Goal: Task Accomplishment & Management: Manage account settings

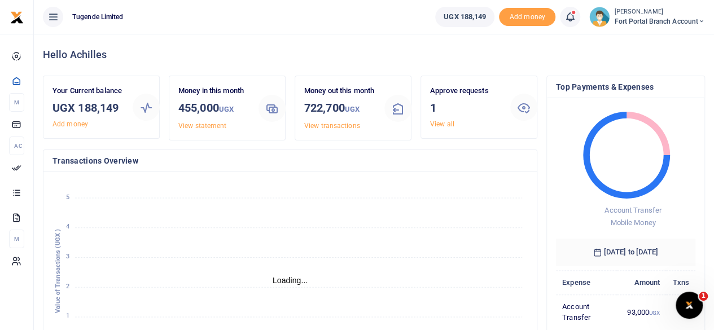
scroll to position [9, 9]
click at [456, 166] on h4 "Transactions Overview" at bounding box center [289, 161] width 475 height 12
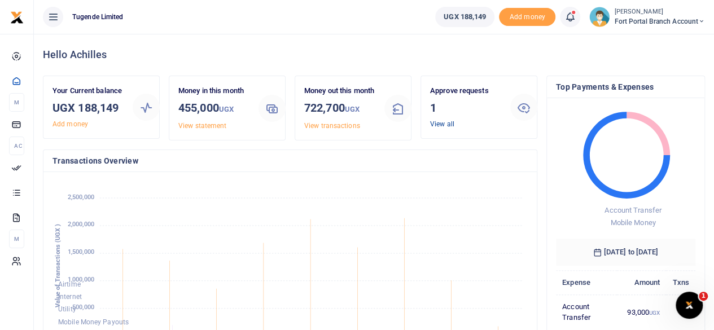
click at [450, 124] on link "View all" at bounding box center [442, 124] width 24 height 8
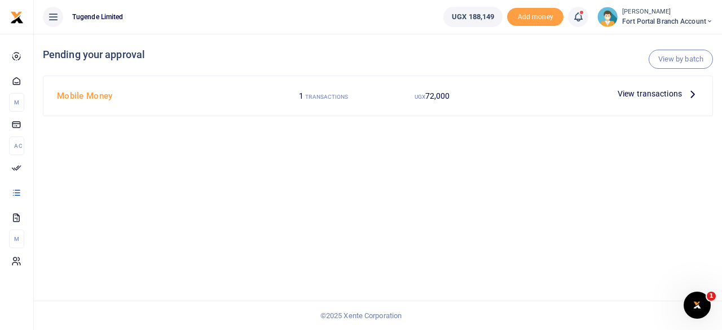
click at [668, 92] on span "View transactions" at bounding box center [650, 93] width 64 height 12
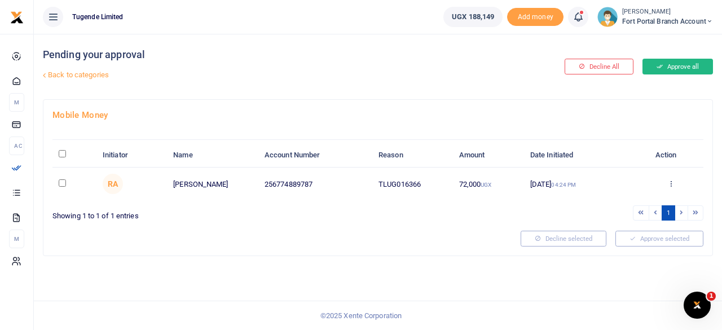
click at [668, 67] on button "Approve all" at bounding box center [677, 67] width 71 height 16
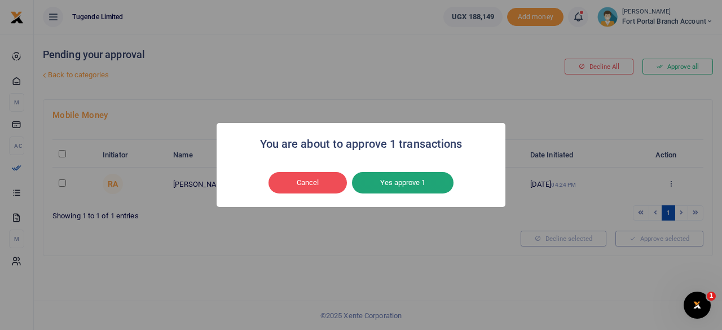
click at [408, 183] on button "Yes approve 1" at bounding box center [403, 182] width 102 height 21
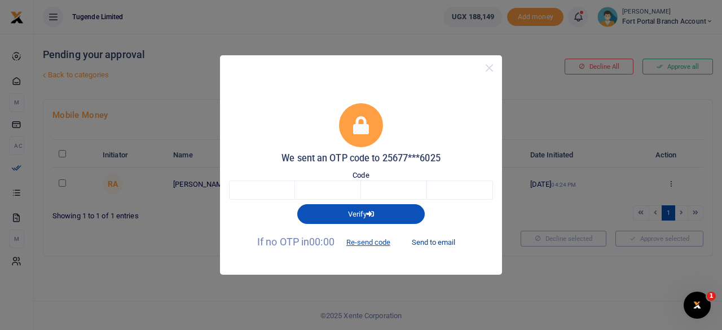
click at [427, 240] on button "Send to email" at bounding box center [433, 242] width 63 height 19
click at [432, 240] on button "Send to email" at bounding box center [433, 242] width 63 height 19
click at [280, 196] on input "text" at bounding box center [262, 190] width 66 height 19
type input "6"
type input "5"
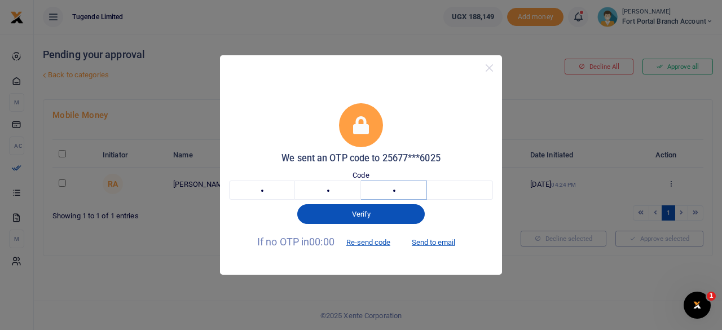
type input "7"
type input "4"
click at [294, 195] on input "6" at bounding box center [262, 190] width 66 height 19
type input "8"
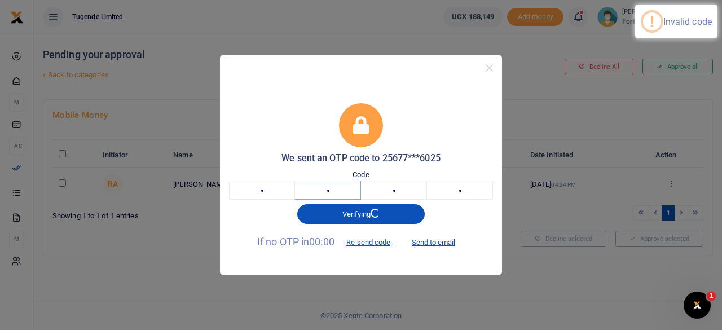
click at [338, 196] on input "5" at bounding box center [328, 190] width 66 height 19
type input "1"
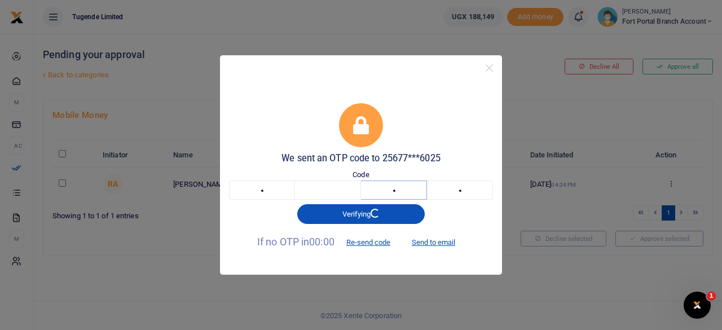
click at [407, 190] on input "7" at bounding box center [394, 190] width 66 height 19
type input "9"
type input "8"
click at [347, 197] on input "text" at bounding box center [328, 190] width 66 height 19
type input "1"
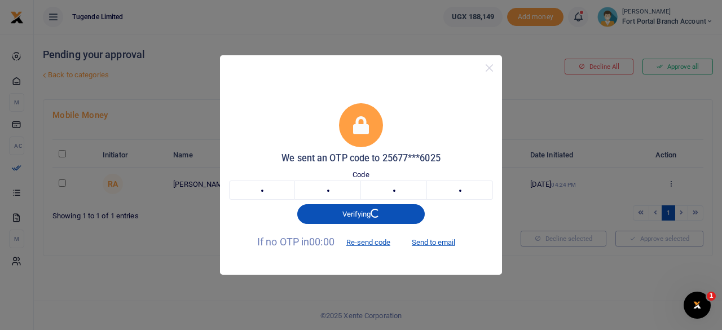
click at [552, 113] on div "We sent an OTP code to 25677***6025 Code 1 1 9 8 1198 Verifying If no OTP in 00…" at bounding box center [361, 165] width 722 height 330
click at [492, 72] on button "Close" at bounding box center [489, 68] width 16 height 16
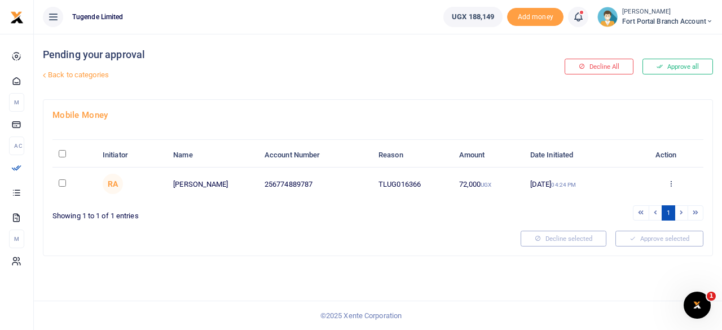
click at [46, 74] on icon at bounding box center [44, 75] width 7 height 7
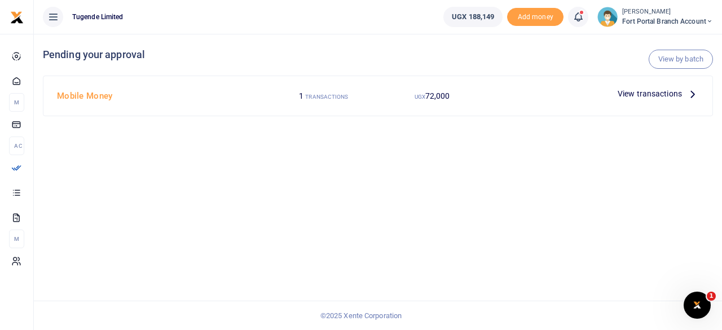
click at [645, 96] on span "View transactions" at bounding box center [650, 93] width 64 height 12
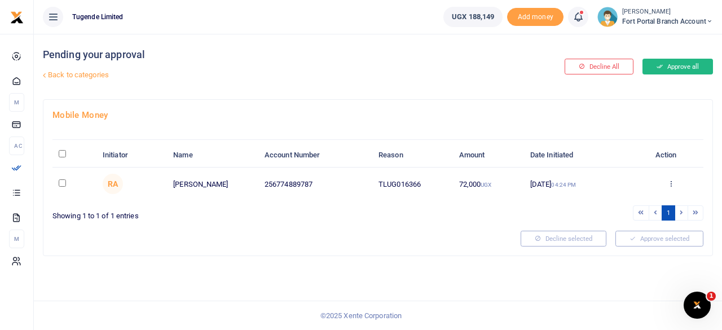
click at [672, 62] on button "Approve all" at bounding box center [677, 67] width 71 height 16
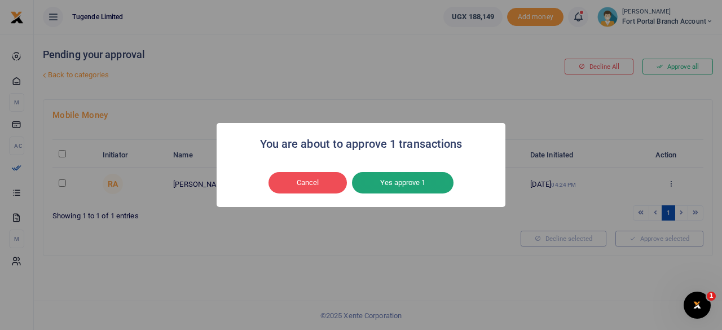
click at [429, 179] on button "Yes approve 1" at bounding box center [403, 182] width 102 height 21
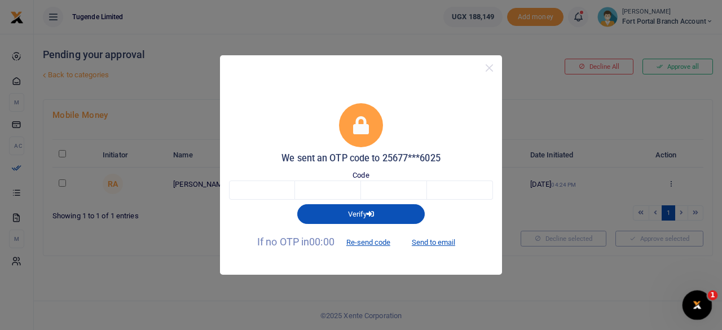
click at [703, 303] on div "Open Intercom Messenger" at bounding box center [695, 303] width 37 height 37
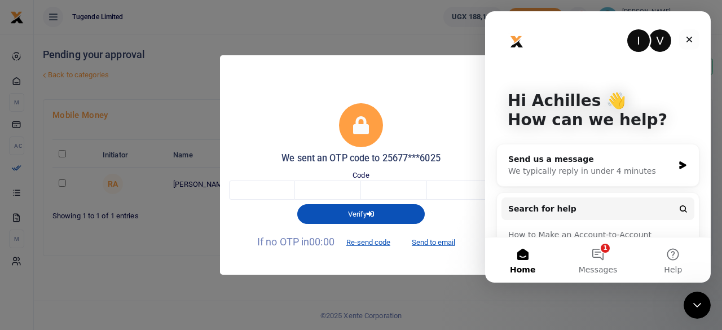
scroll to position [30, 0]
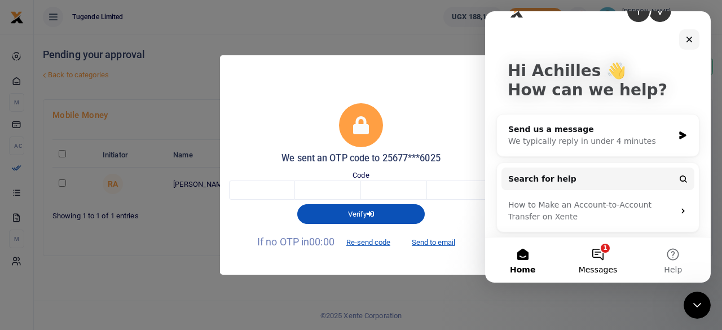
click at [607, 249] on button "1 Messages" at bounding box center [597, 259] width 75 height 45
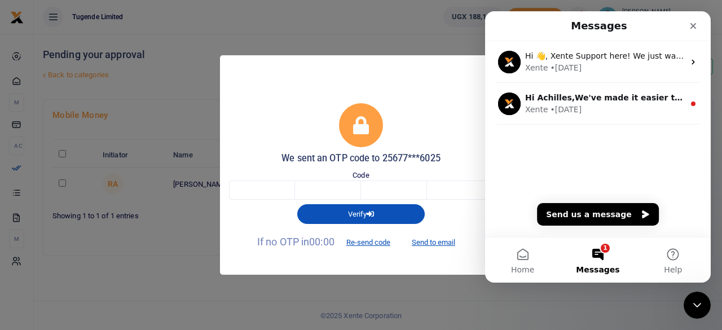
click at [405, 43] on div "We sent an OTP code to 25677***6025 Code Verify If no OTP in 00:00 Re-send code…" at bounding box center [361, 165] width 722 height 330
click at [694, 29] on icon "Close" at bounding box center [693, 25] width 9 height 9
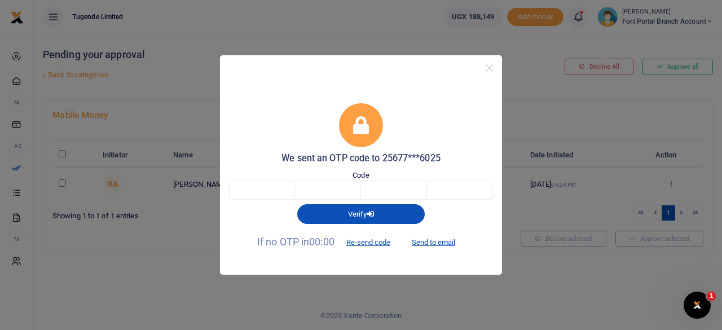
scroll to position [0, 0]
click at [428, 241] on button "Send to email" at bounding box center [433, 242] width 63 height 19
click at [279, 199] on input "text" at bounding box center [262, 190] width 66 height 19
type input "5"
type input "1"
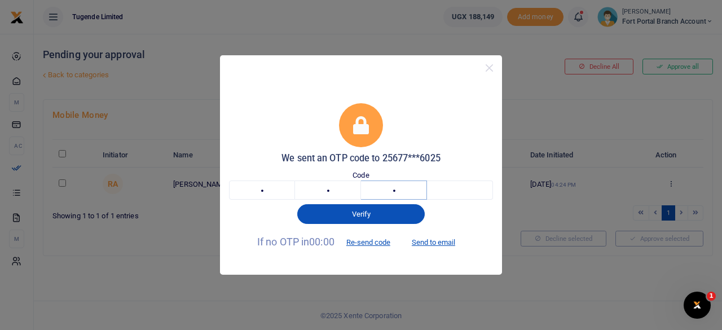
type input "3"
type input "5"
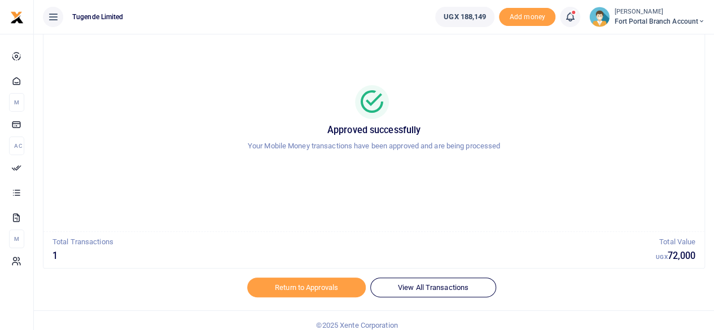
scroll to position [58, 0]
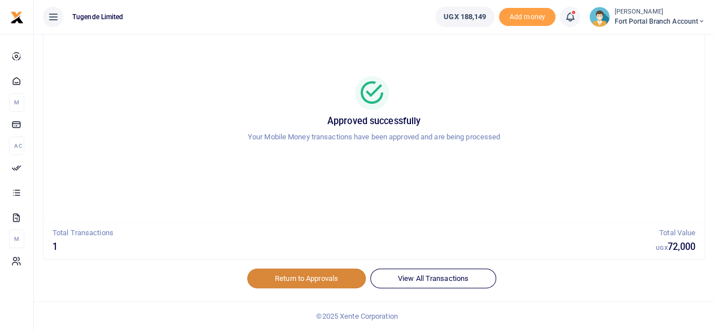
click at [338, 281] on link "Return to Approvals" at bounding box center [306, 278] width 118 height 19
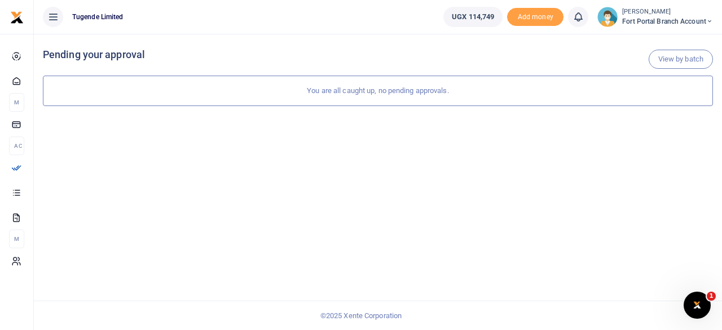
click at [329, 28] on ul "Tugende Limited" at bounding box center [234, 17] width 401 height 34
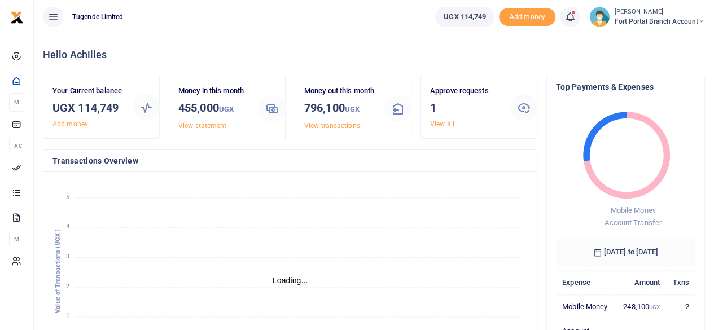
scroll to position [9, 9]
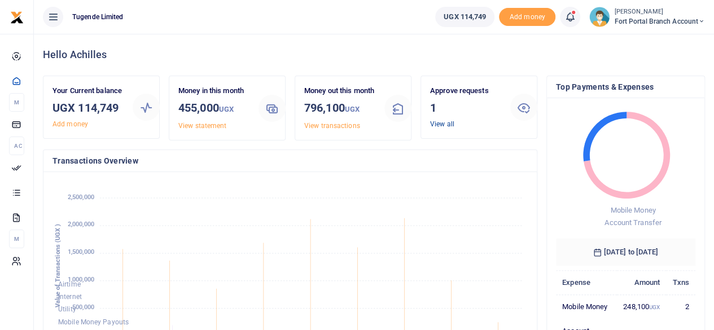
click at [441, 124] on link "View all" at bounding box center [442, 124] width 24 height 8
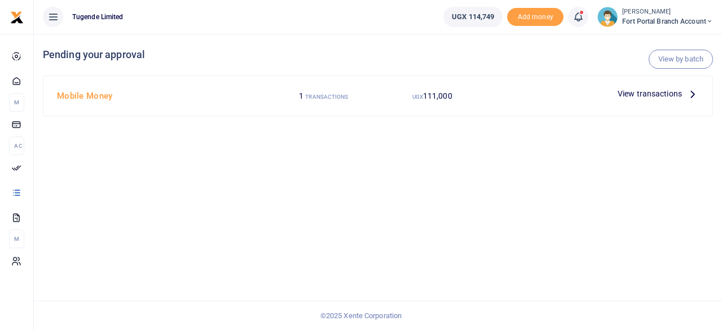
click at [688, 91] on icon at bounding box center [692, 93] width 12 height 12
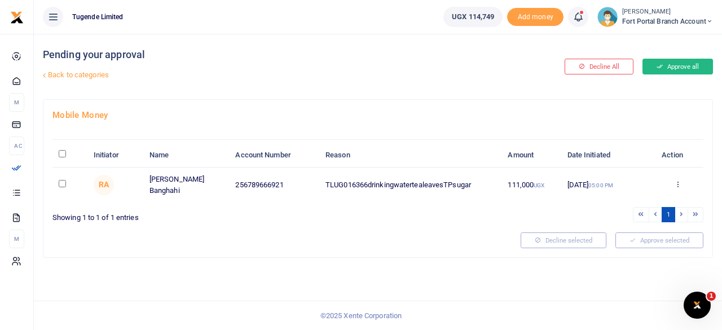
click at [661, 65] on icon at bounding box center [660, 67] width 6 height 8
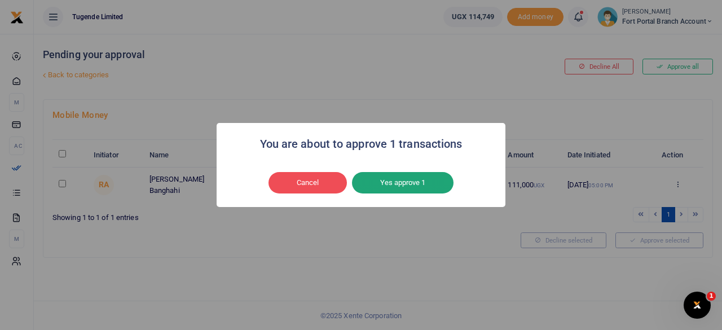
click at [384, 182] on button "Yes approve 1" at bounding box center [403, 182] width 102 height 21
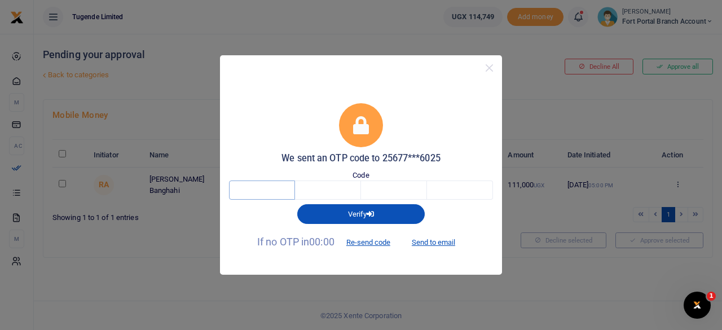
click at [269, 187] on input "text" at bounding box center [262, 190] width 66 height 19
type input "4"
type input "2"
type input "0"
type input "6"
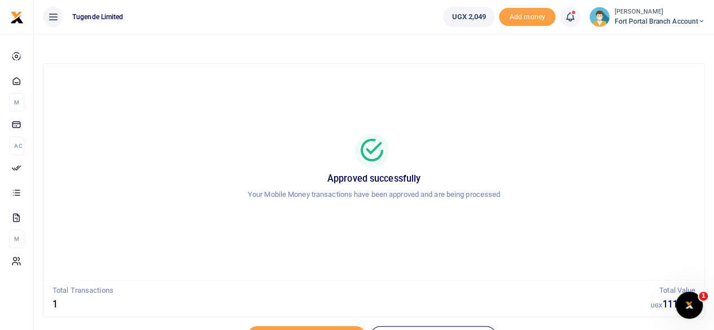
scroll to position [58, 0]
